Goal: Browse casually: Explore the website without a specific task or goal

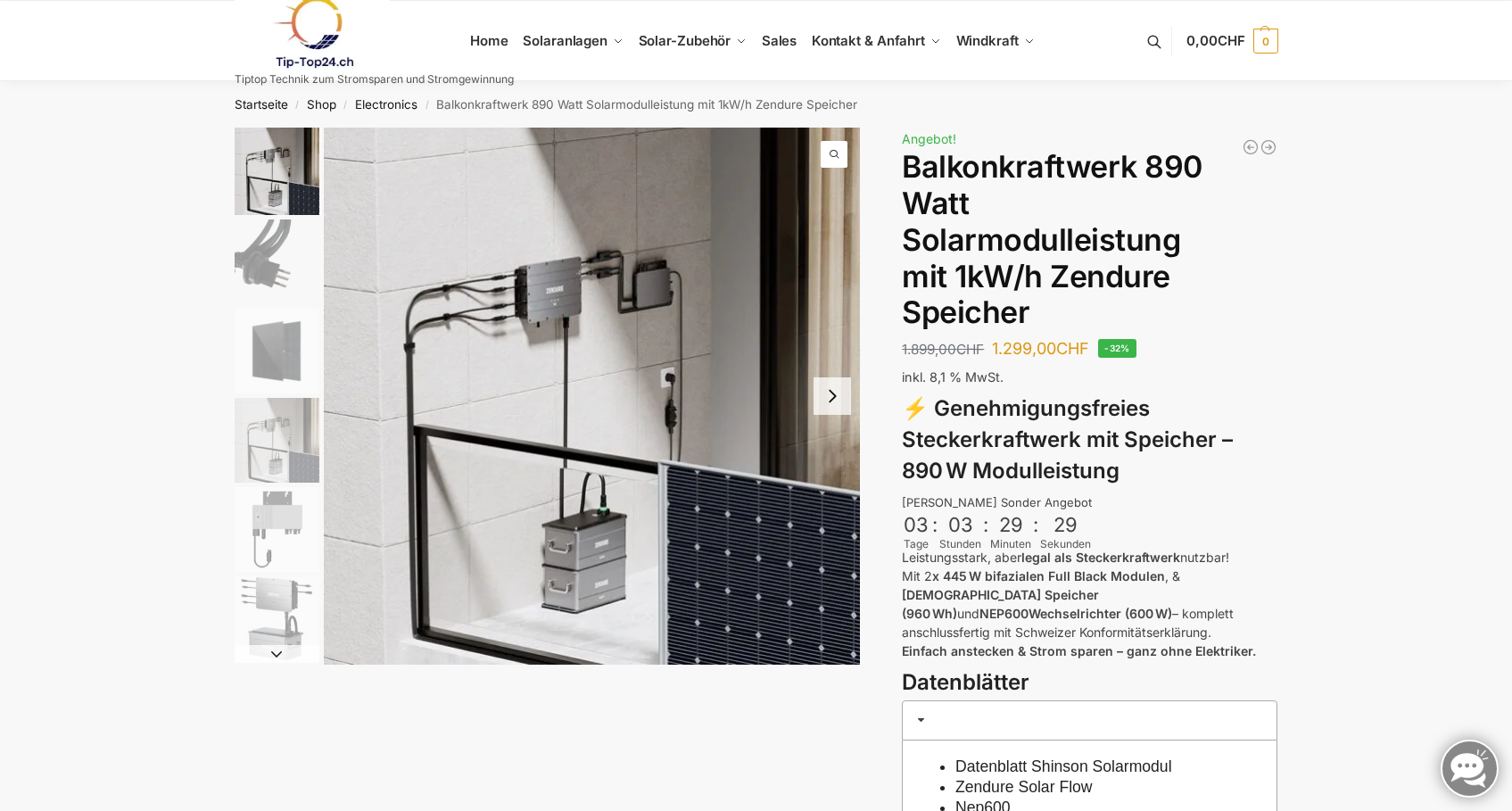
click at [276, 259] on img "2 / 6" at bounding box center [277, 261] width 85 height 85
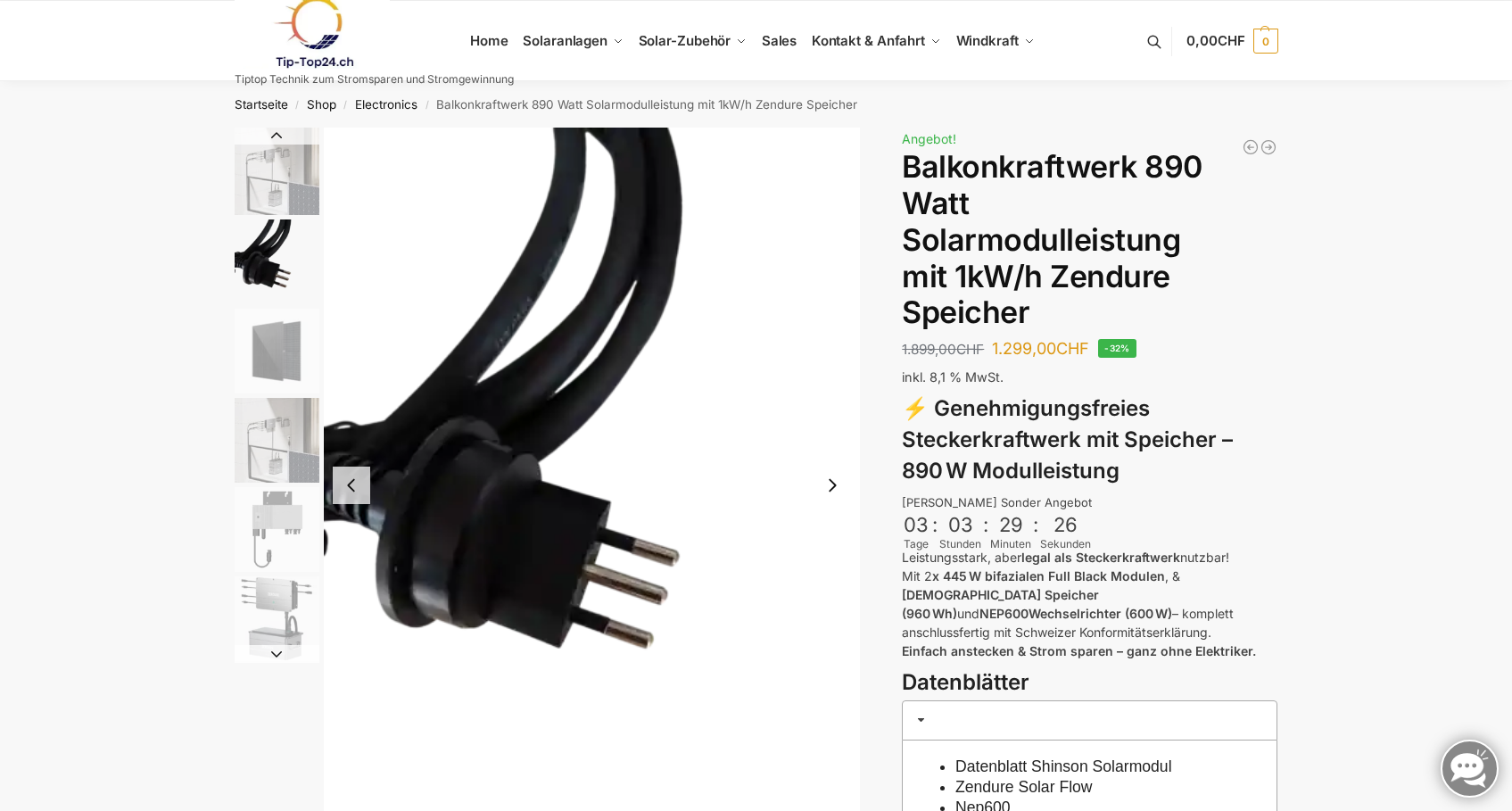
click at [286, 347] on img "3 / 6" at bounding box center [277, 351] width 85 height 85
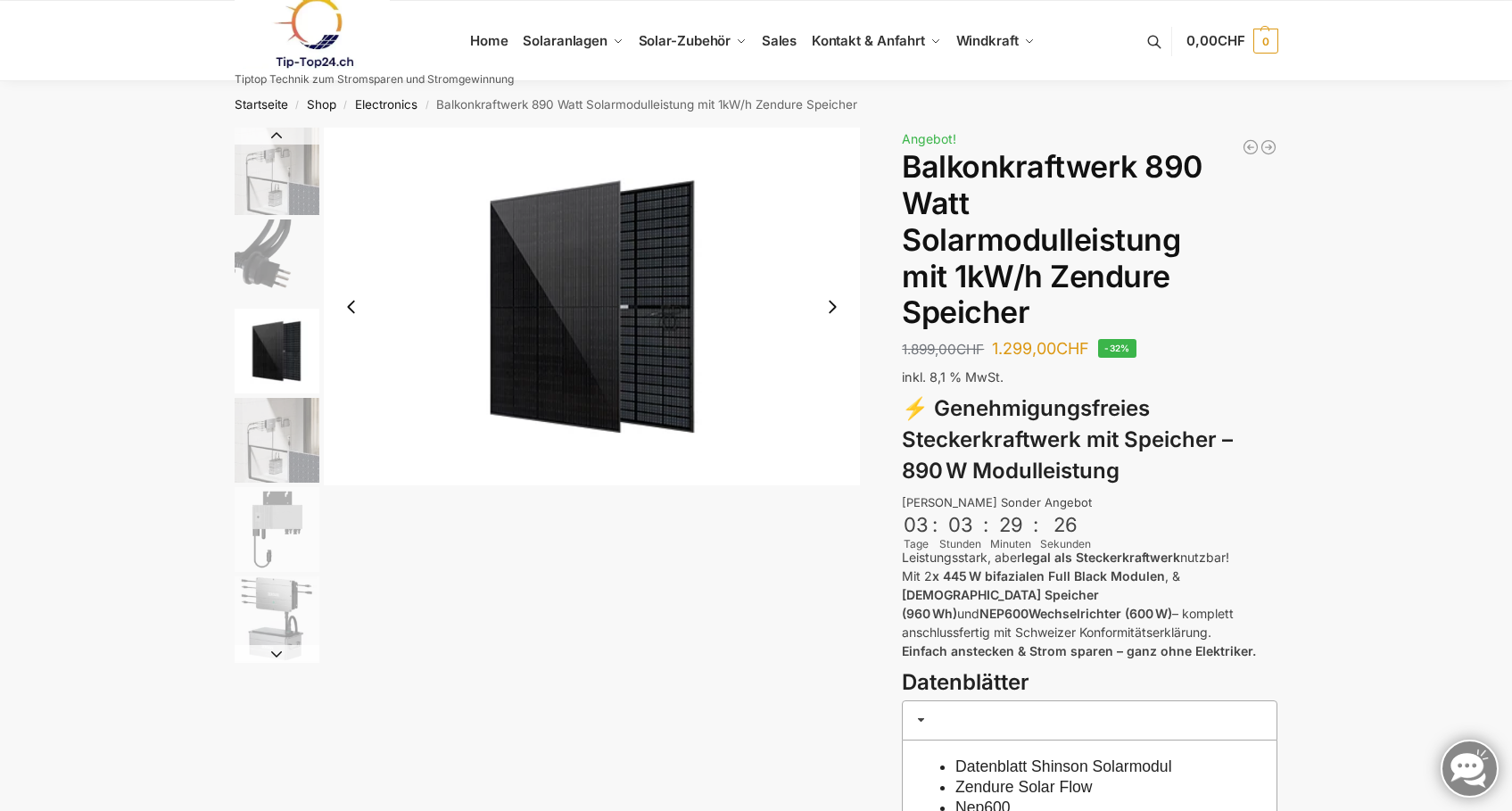
click at [289, 451] on img "4 / 6" at bounding box center [277, 440] width 85 height 85
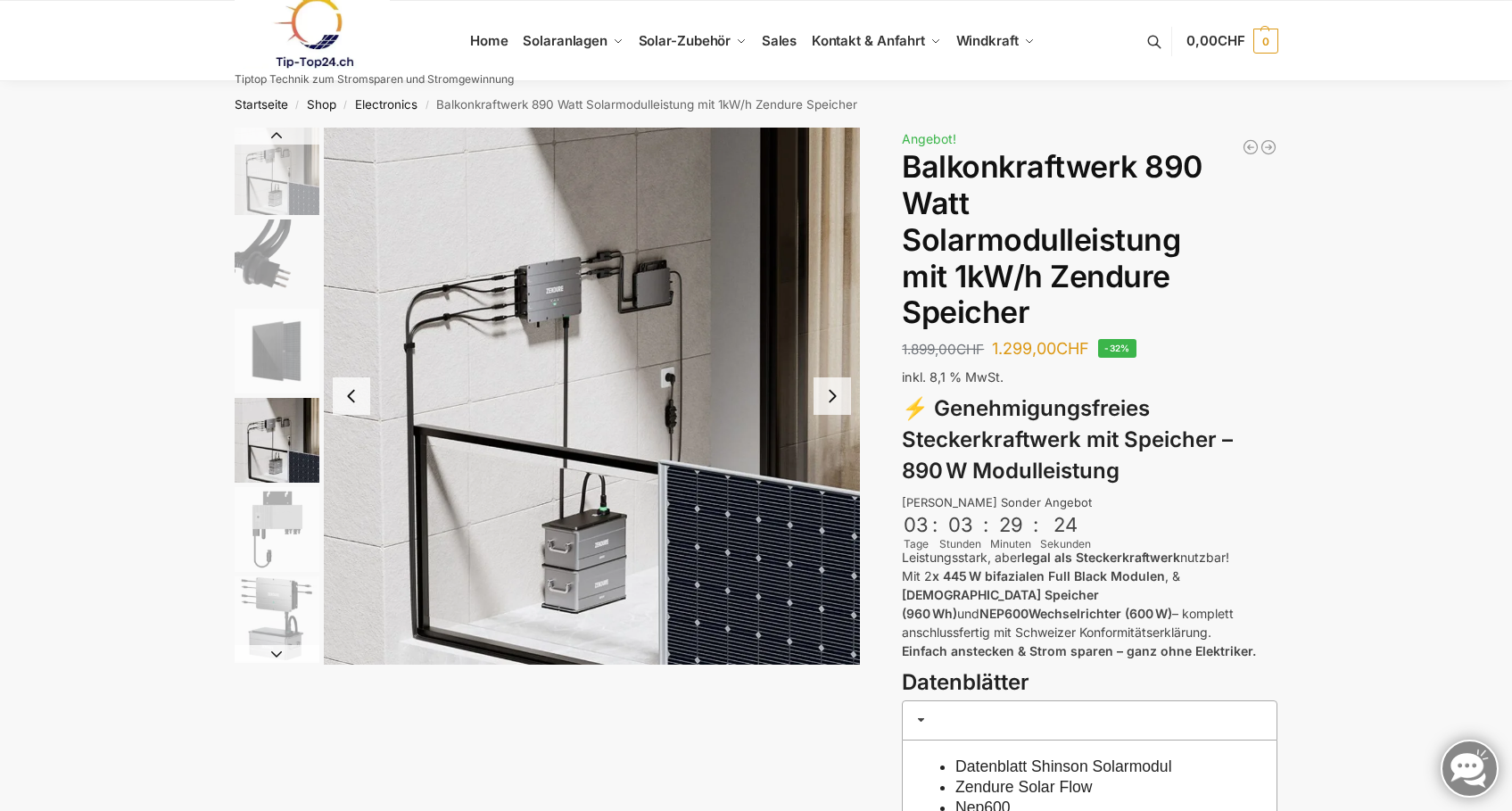
click at [287, 506] on img "5 / 6" at bounding box center [277, 529] width 85 height 85
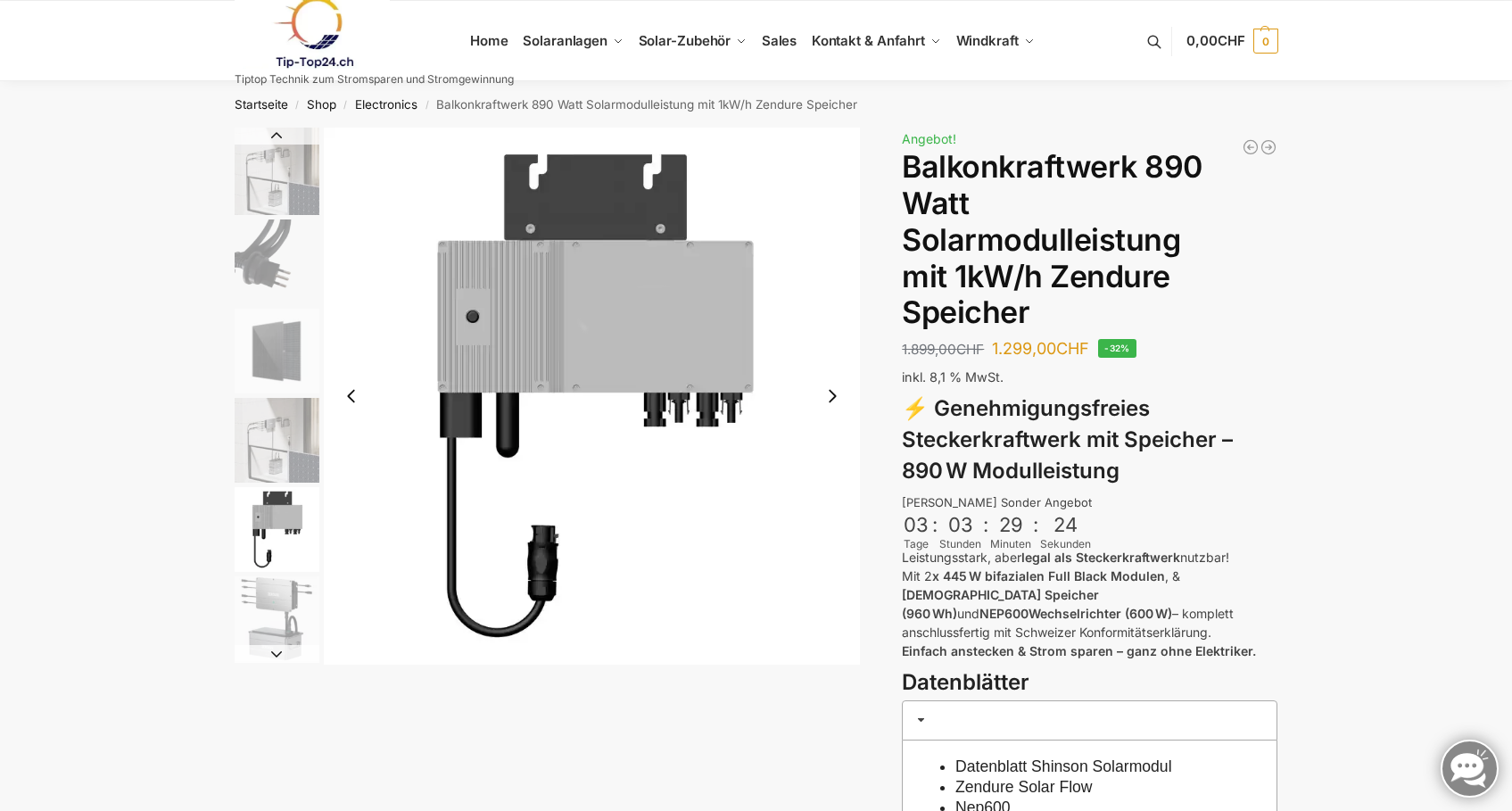
click at [292, 593] on img "6 / 6" at bounding box center [277, 618] width 85 height 85
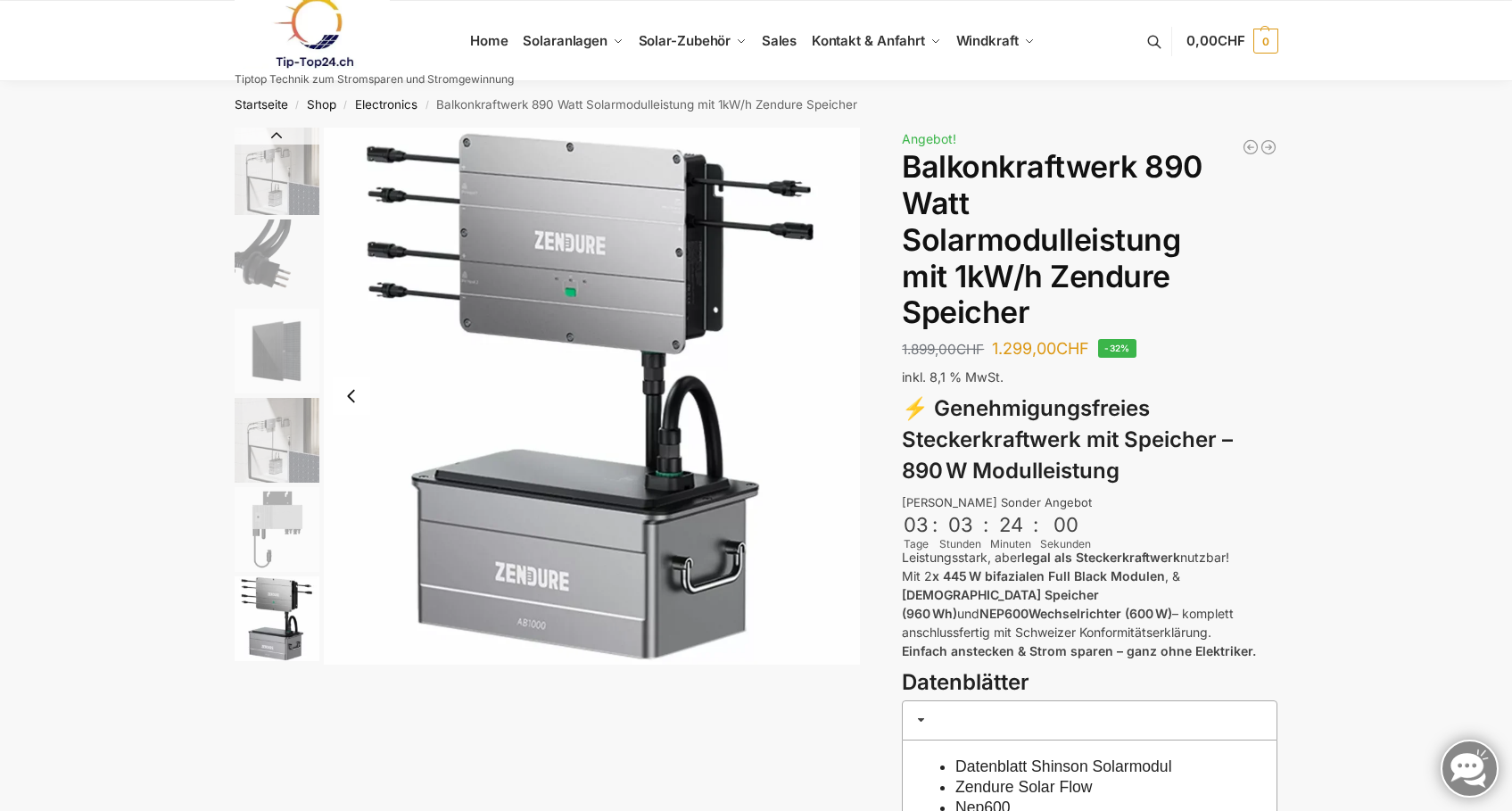
click at [310, 300] on img "2 / 6" at bounding box center [277, 261] width 85 height 85
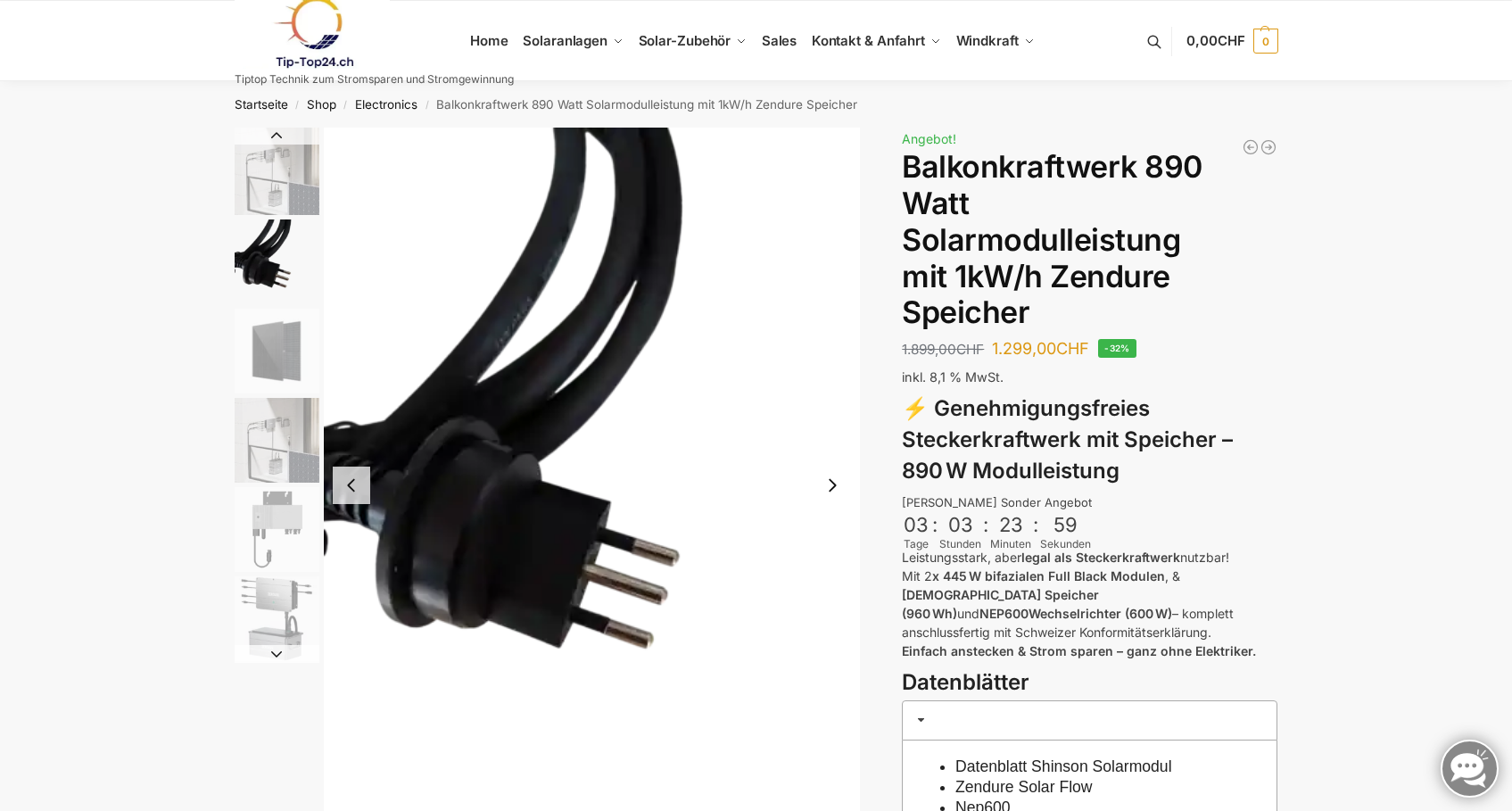
click at [285, 341] on img "3 / 6" at bounding box center [277, 351] width 85 height 85
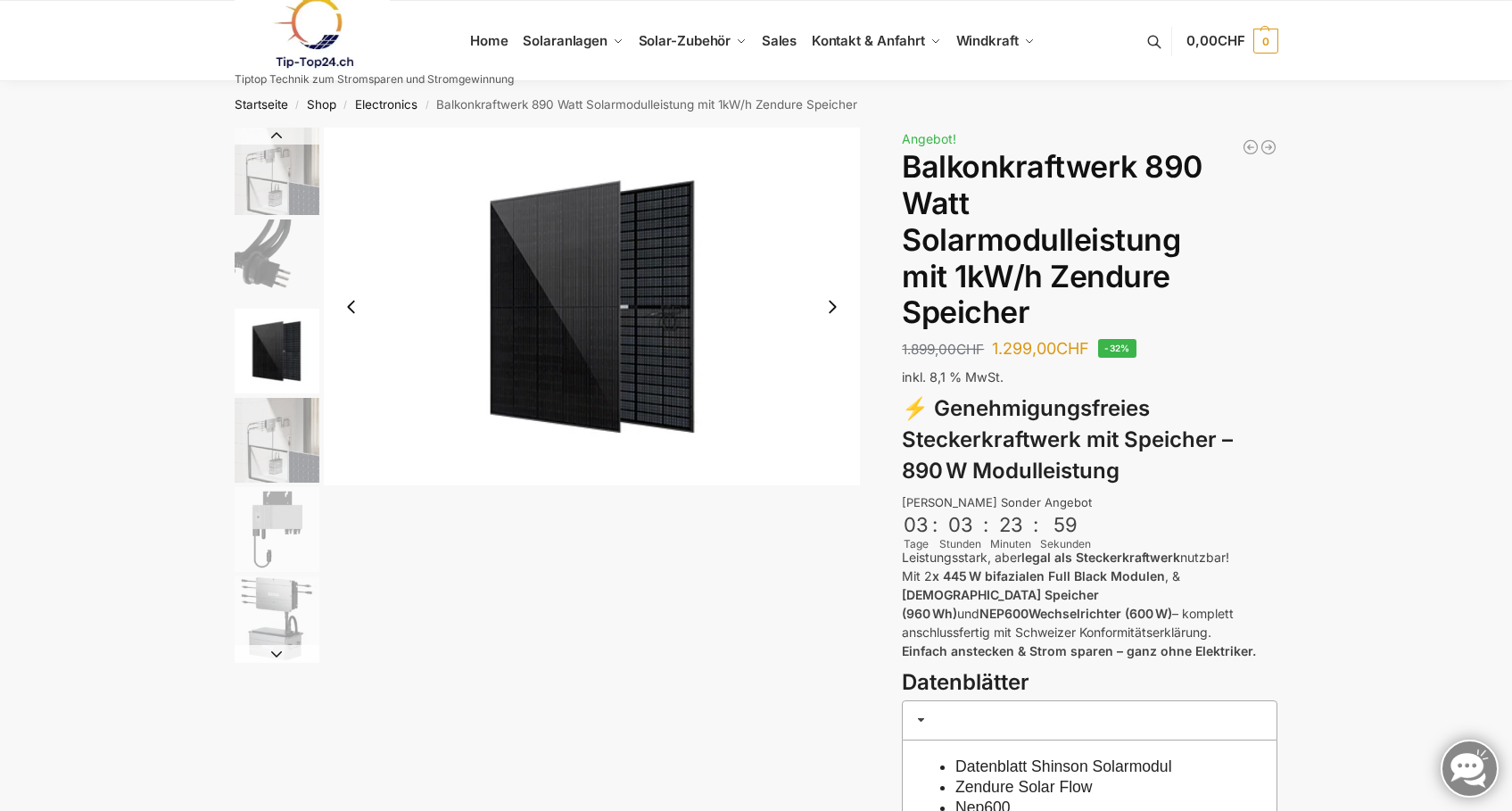
click at [288, 433] on img "4 / 6" at bounding box center [277, 440] width 85 height 85
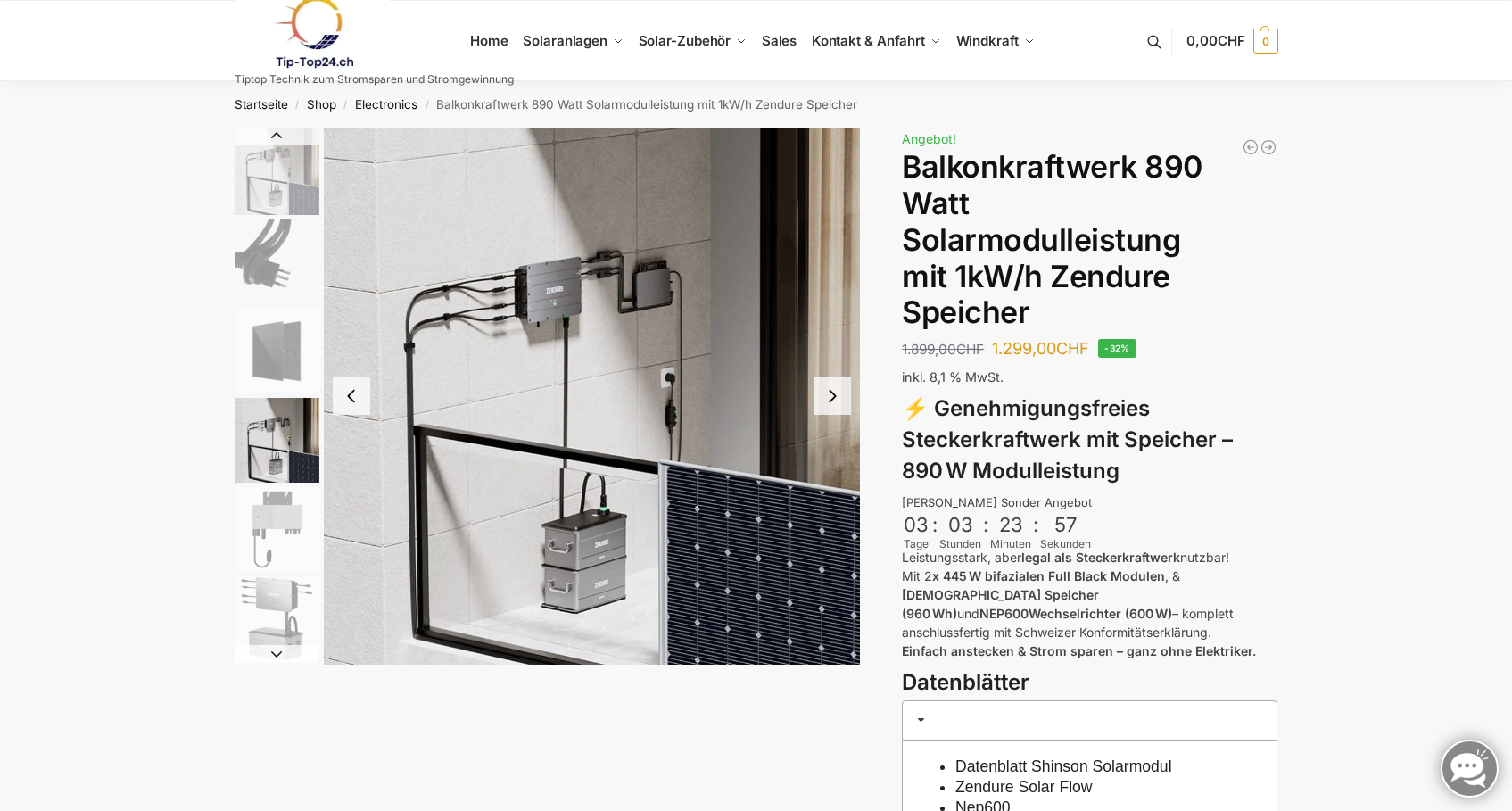
click at [297, 532] on img "5 / 6" at bounding box center [277, 529] width 85 height 85
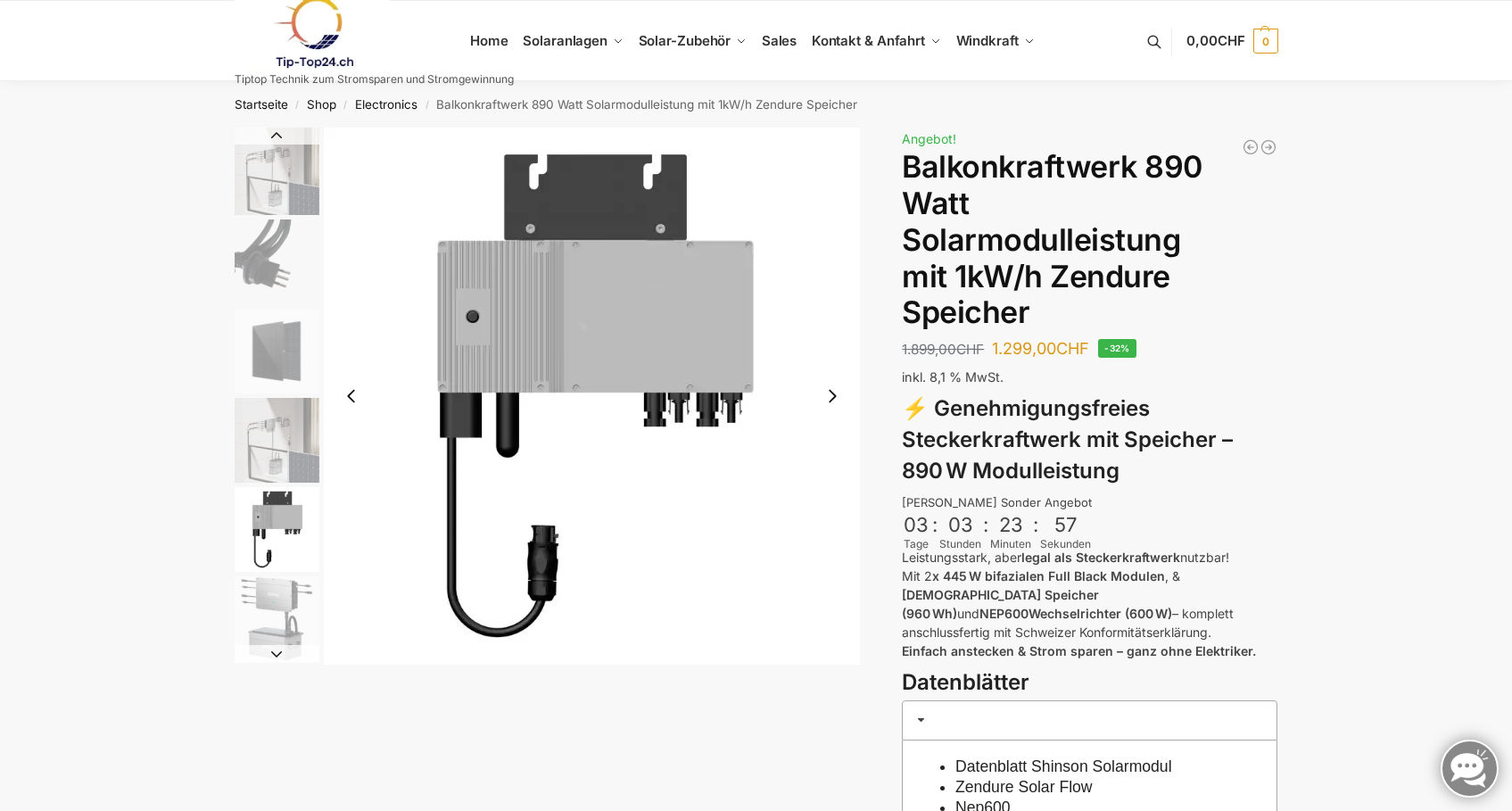
click at [279, 590] on img "6 / 6" at bounding box center [277, 618] width 85 height 85
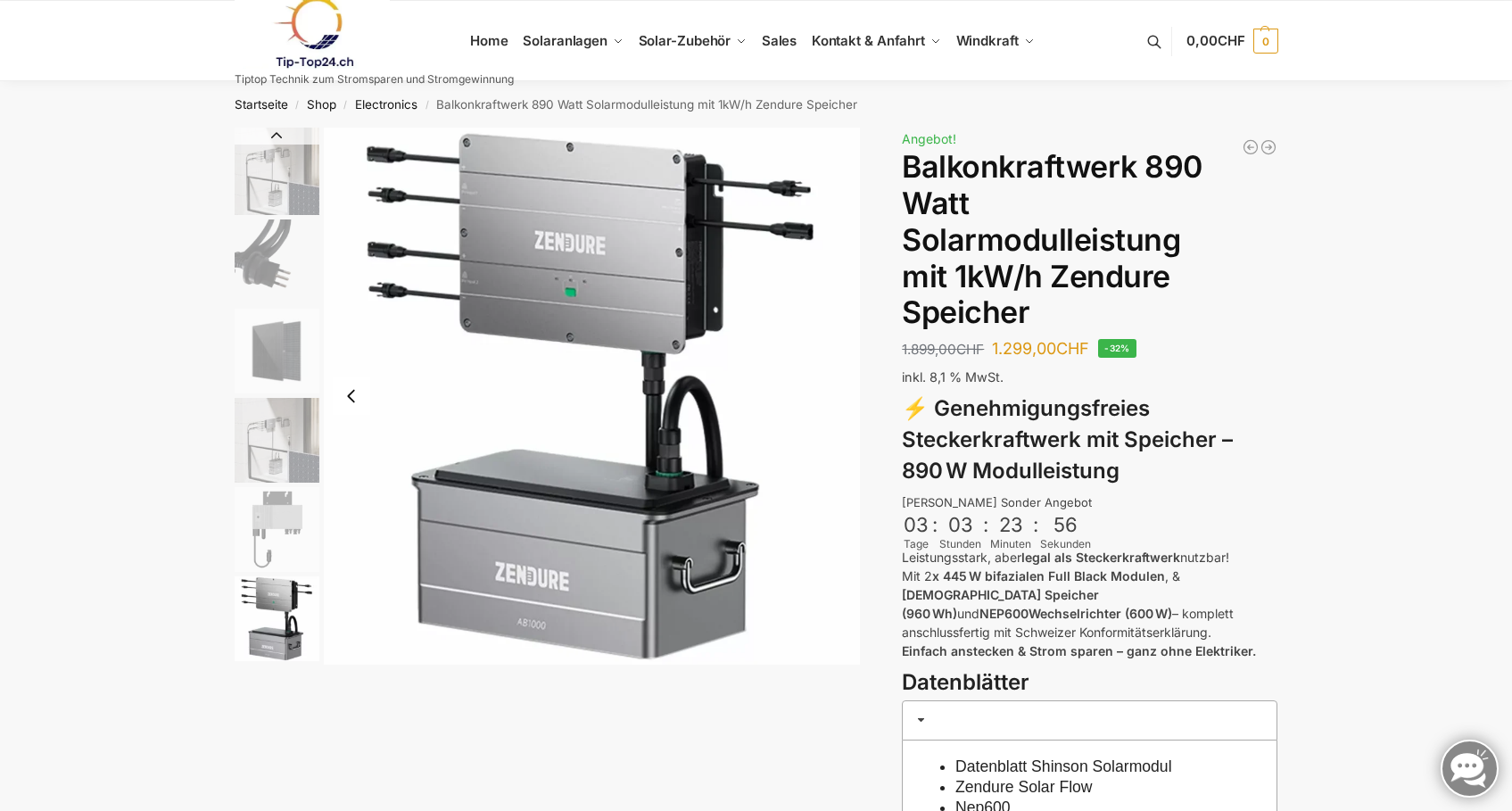
click at [285, 640] on img "6 / 6" at bounding box center [277, 618] width 85 height 85
